Goal: Task Accomplishment & Management: Use online tool/utility

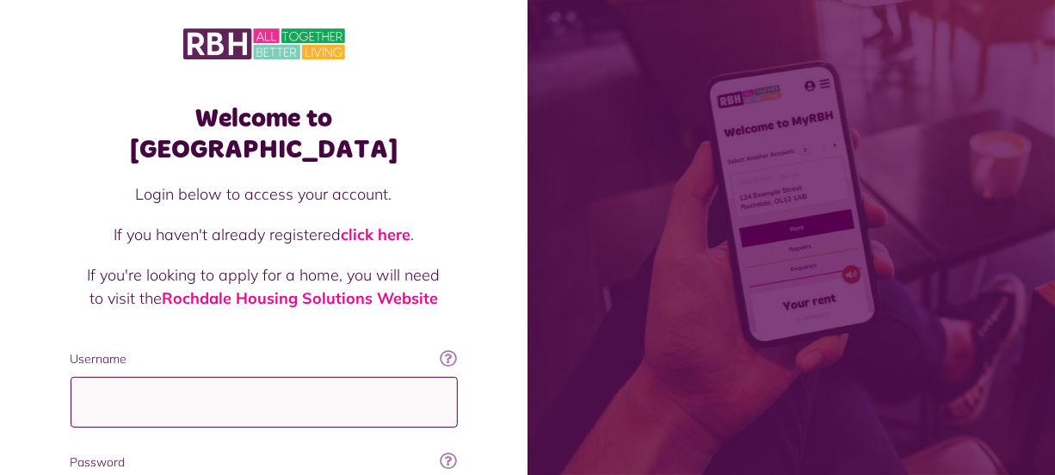
type input "**********"
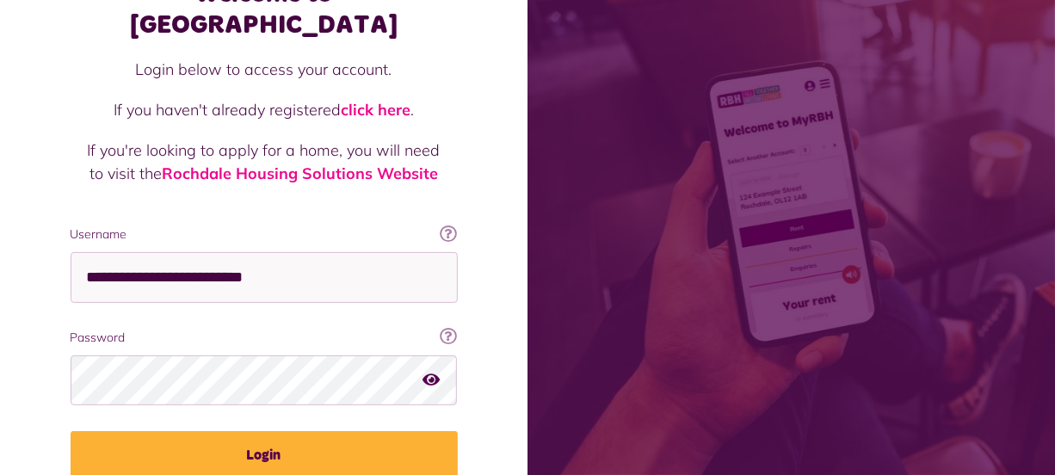
scroll to position [186, 0]
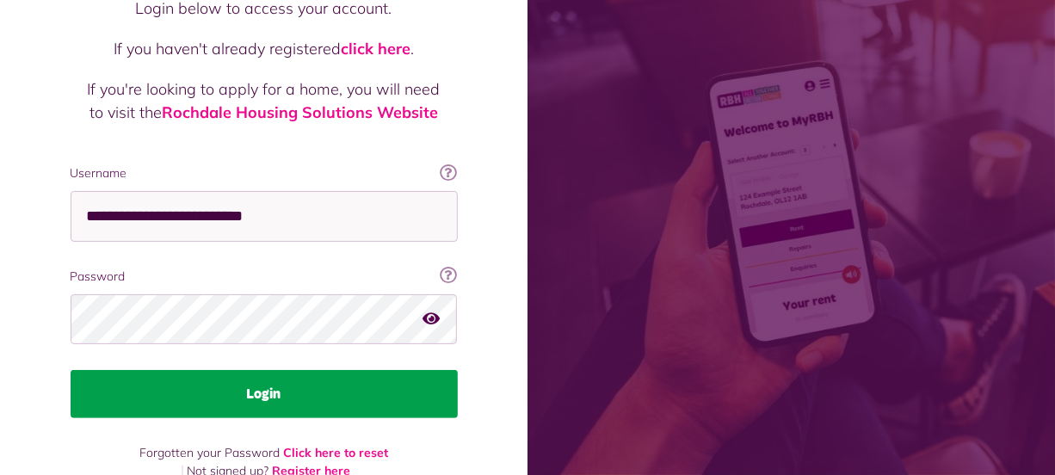
click at [409, 370] on button "Login" at bounding box center [264, 394] width 387 height 48
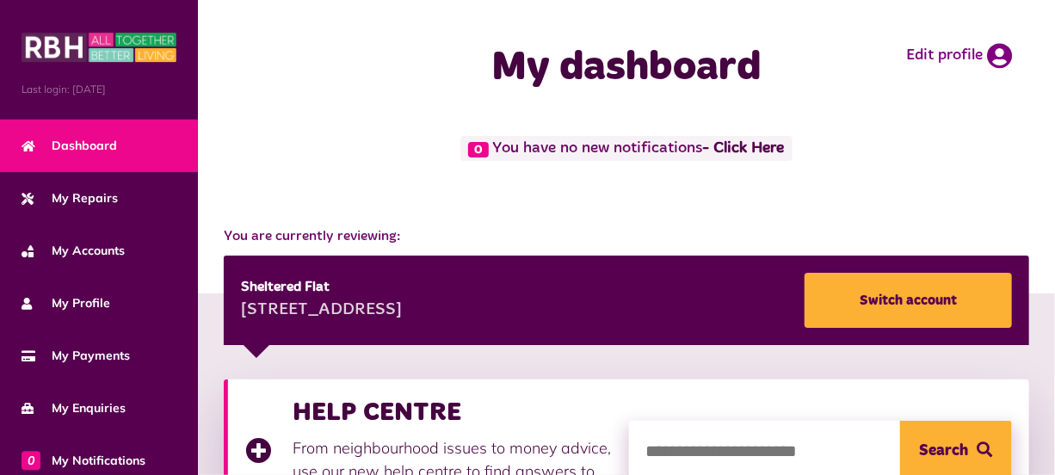
drag, startPoint x: 904, startPoint y: 466, endPoint x: 947, endPoint y: 365, distance: 109.8
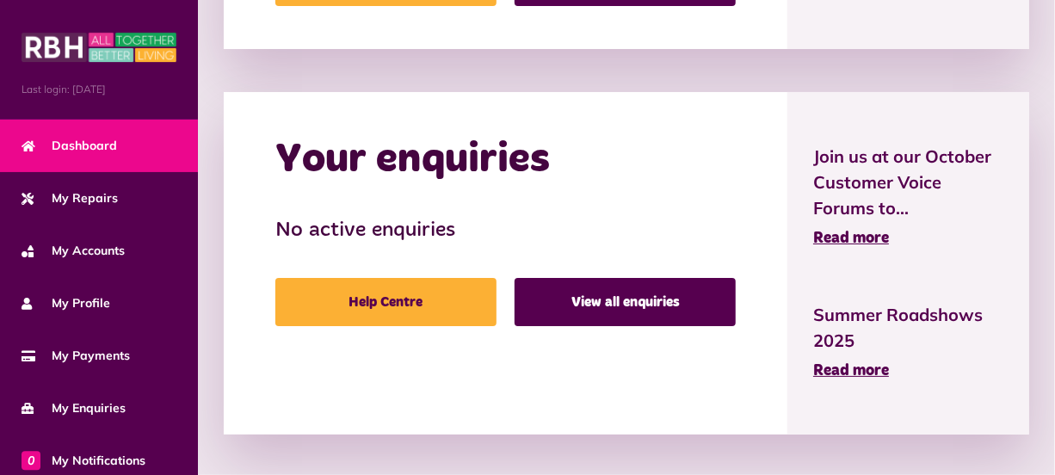
scroll to position [1534, 0]
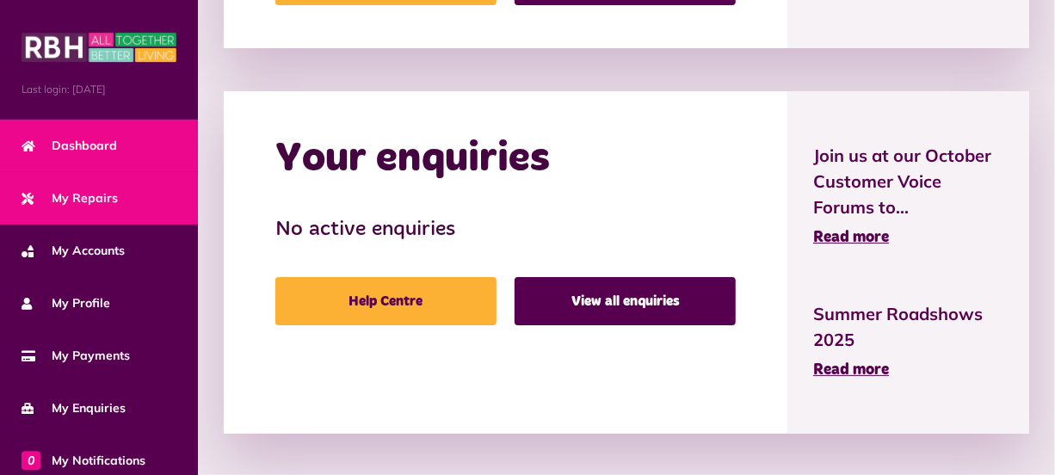
click at [52, 196] on span "My Repairs" at bounding box center [70, 198] width 96 height 18
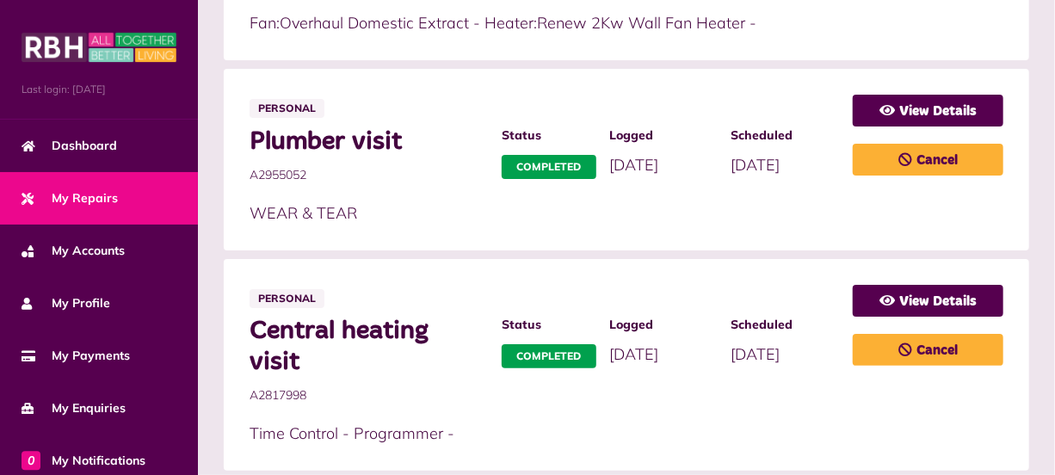
scroll to position [1261, 0]
